Goal: Find specific page/section: Find specific page/section

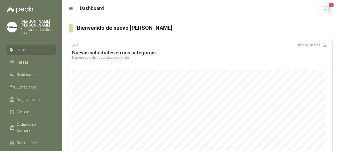
click at [332, 9] on button "1" at bounding box center [328, 9] width 10 height 10
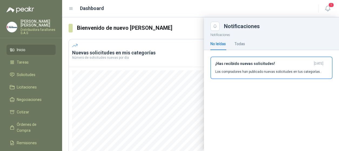
click at [226, 103] on div "Notificaciones No leídas Todas ¡Has recibido nuevas solicitudes! [DATE] Los com…" at bounding box center [271, 91] width 135 height 120
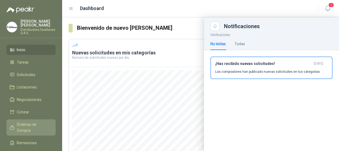
click at [22, 124] on span "Órdenes de Compra" at bounding box center [34, 127] width 34 height 12
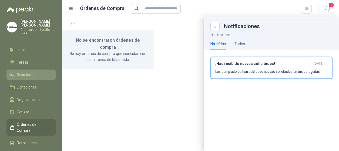
click at [19, 71] on link "Solicitudes" at bounding box center [30, 75] width 49 height 10
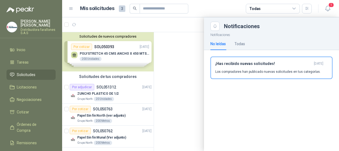
click at [88, 87] on div at bounding box center [200, 84] width 277 height 134
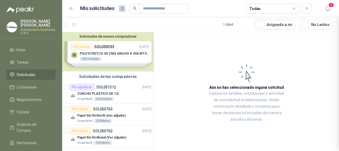
click at [88, 87] on div at bounding box center [200, 84] width 277 height 134
